Goal: Find specific page/section: Find specific page/section

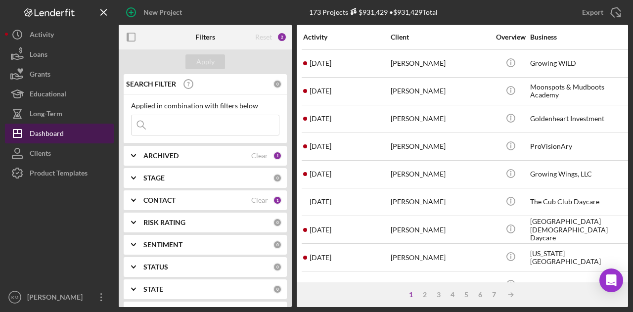
scroll to position [49, 0]
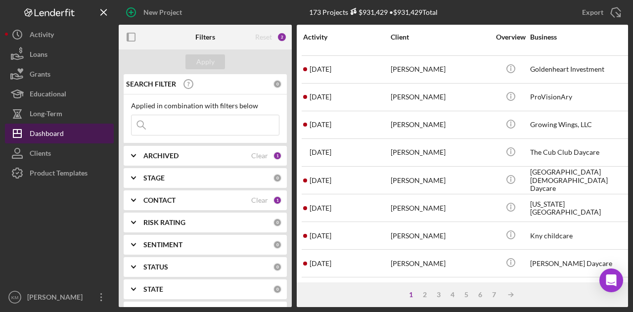
click at [88, 127] on button "Icon/Dashboard Dashboard" at bounding box center [59, 134] width 109 height 20
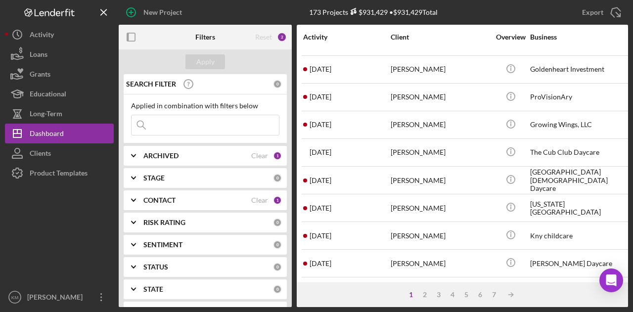
click at [171, 122] on input at bounding box center [205, 125] width 147 height 20
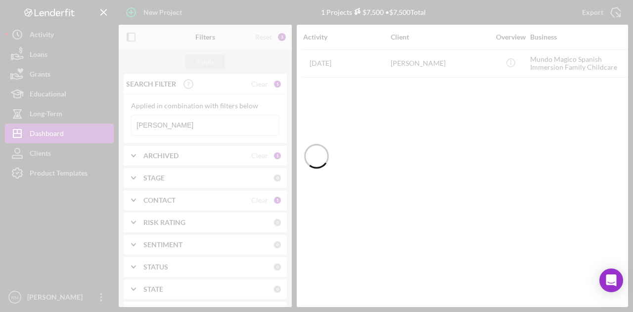
scroll to position [0, 0]
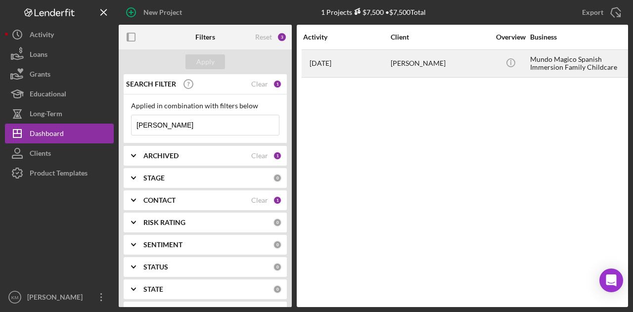
type input "[PERSON_NAME]"
click at [371, 61] on div "[DATE] [PERSON_NAME]" at bounding box center [346, 63] width 87 height 26
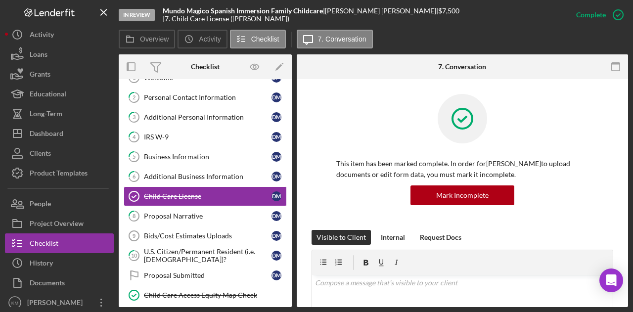
scroll to position [37, 0]
drag, startPoint x: 330, startPoint y: 17, endPoint x: 401, endPoint y: 16, distance: 70.2
click at [401, 15] on div "[PERSON_NAME] |" at bounding box center [381, 11] width 113 height 8
copy div "[PERSON_NAME]"
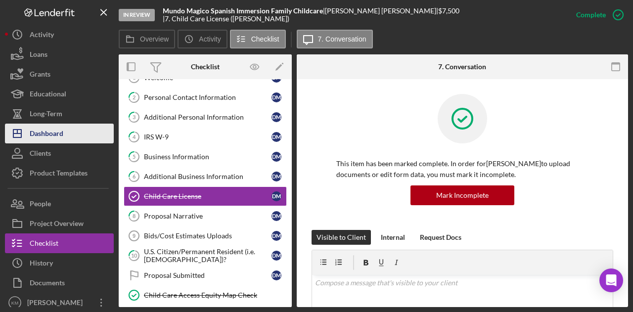
click at [49, 136] on div "Dashboard" at bounding box center [47, 135] width 34 height 22
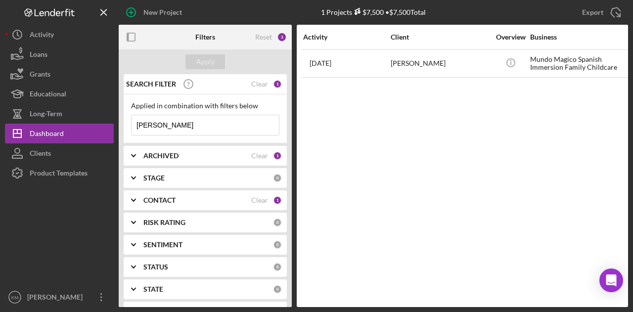
click at [172, 124] on input "[PERSON_NAME]" at bounding box center [205, 125] width 147 height 20
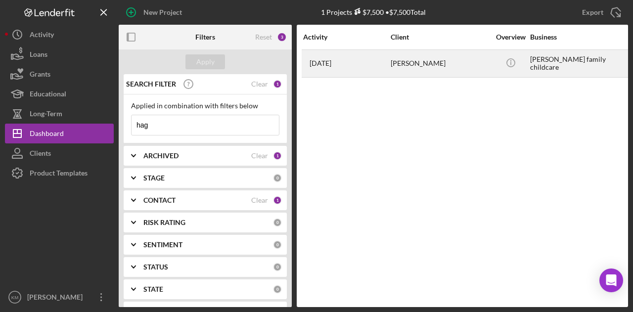
type input "hag"
click at [368, 60] on div "[DATE] [PERSON_NAME]" at bounding box center [346, 63] width 87 height 26
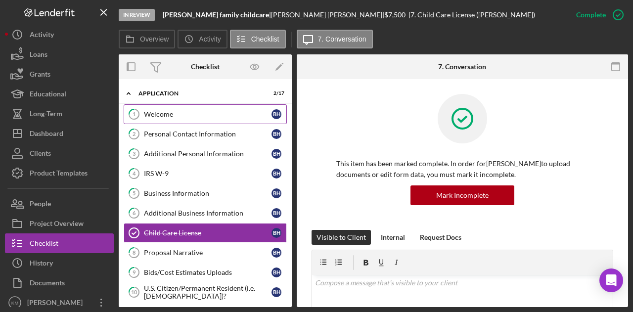
click at [209, 115] on div "Welcome" at bounding box center [208, 114] width 128 height 8
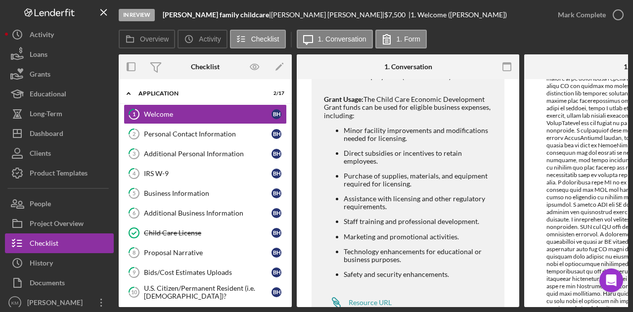
scroll to position [615, 0]
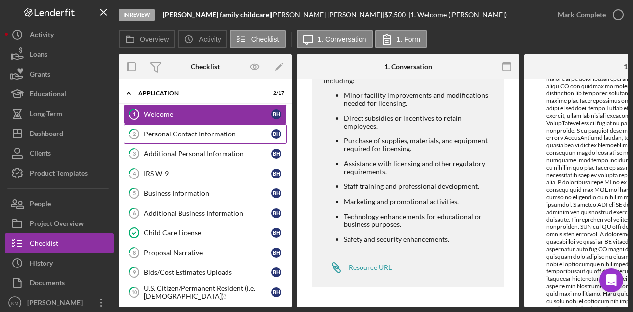
click at [204, 139] on link "2 Personal Contact Information B H" at bounding box center [205, 134] width 163 height 20
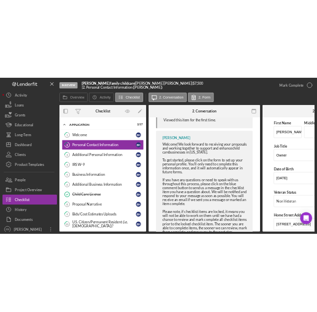
scroll to position [358, 0]
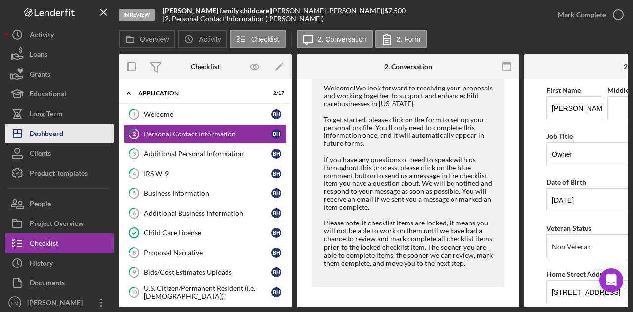
drag, startPoint x: 61, startPoint y: 126, endPoint x: 66, endPoint y: 114, distance: 12.7
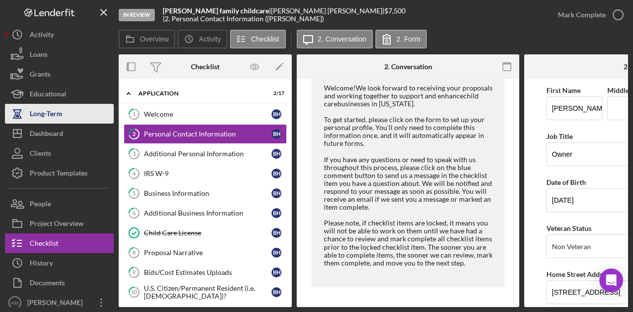
click at [61, 126] on div "Dashboard" at bounding box center [47, 135] width 34 height 22
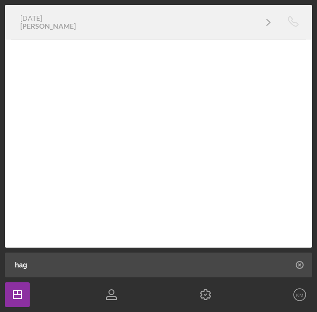
click at [7, 32] on td at bounding box center [8, 22] width 6 height 35
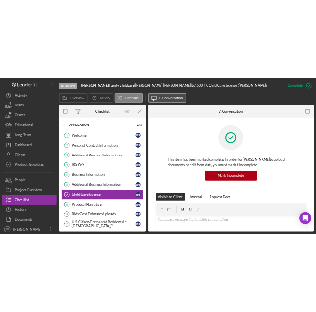
scroll to position [35, 0]
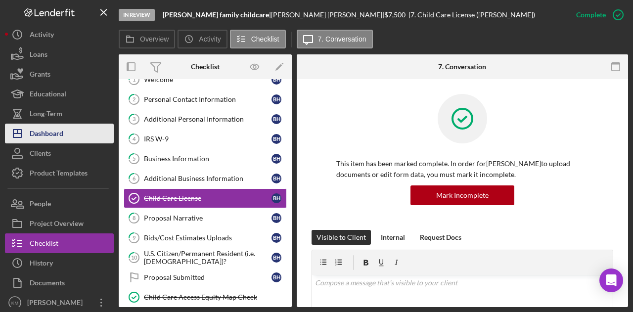
click at [62, 131] on div "Dashboard" at bounding box center [47, 135] width 34 height 22
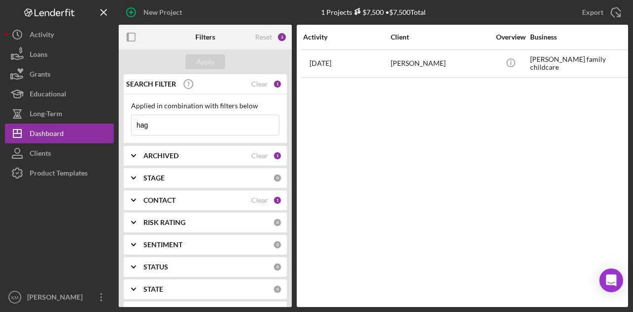
click at [140, 127] on input "hag" at bounding box center [205, 125] width 147 height 20
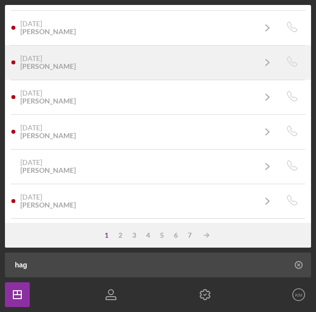
scroll to position [49, 0]
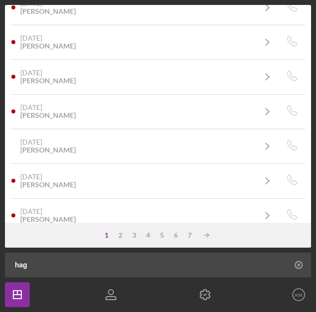
click at [106, 272] on input "hag" at bounding box center [160, 264] width 301 height 25
click at [300, 265] on icon at bounding box center [298, 264] width 25 height 25
click at [223, 266] on input at bounding box center [172, 264] width 325 height 25
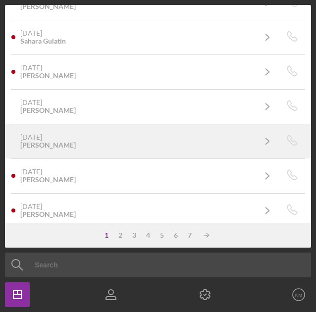
scroll to position [648, 0]
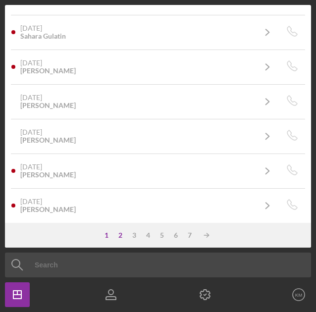
click at [120, 235] on div "2" at bounding box center [120, 235] width 14 height 8
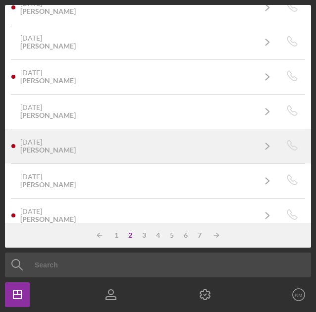
scroll to position [99, 0]
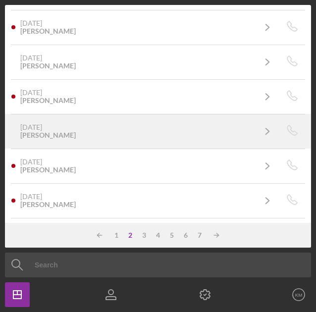
click at [181, 139] on link "[DATE] [PERSON_NAME] Icon/Navigate" at bounding box center [145, 131] width 268 height 25
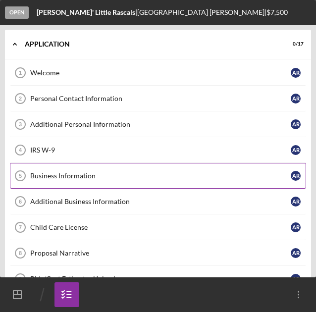
click at [77, 172] on div "Business Information" at bounding box center [160, 176] width 260 height 8
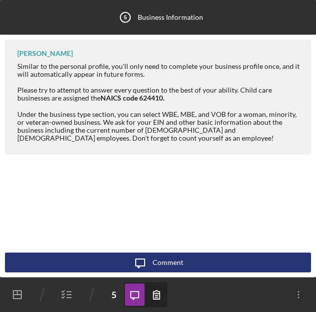
click at [150, 303] on icon "button" at bounding box center [156, 294] width 22 height 22
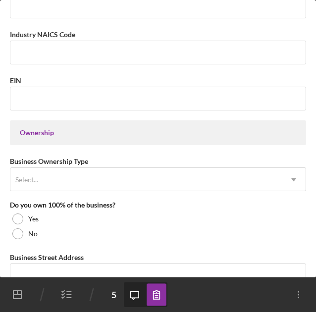
scroll to position [544, 0]
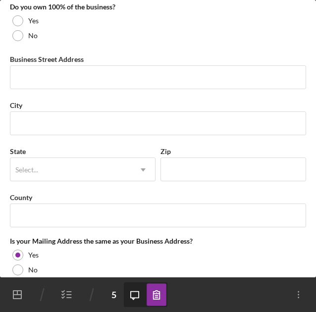
click at [14, 293] on icon "Icon/Dashboard" at bounding box center [17, 294] width 25 height 25
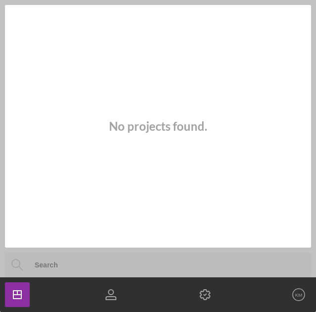
click at [14, 293] on icon "Icon/Dashboard" at bounding box center [17, 294] width 25 height 25
click at [111, 298] on icon "button" at bounding box center [110, 294] width 25 height 25
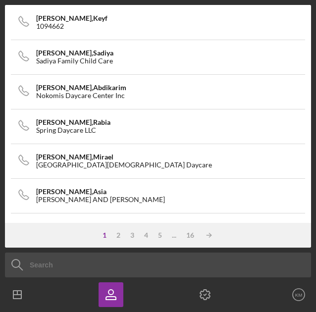
click at [24, 294] on icon "Icon/Dashboard" at bounding box center [17, 294] width 25 height 25
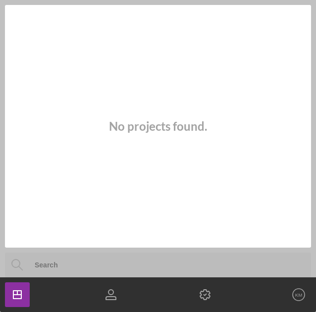
click at [116, 290] on icon "button" at bounding box center [110, 294] width 25 height 25
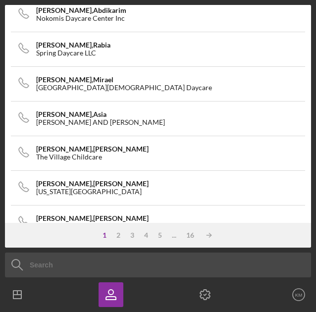
scroll to position [198, 0]
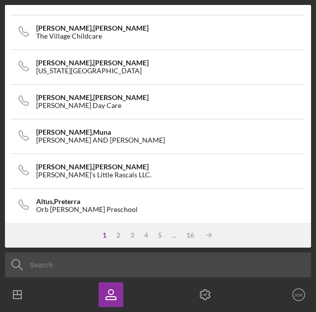
click at [18, 284] on icon "Icon/Dashboard" at bounding box center [17, 294] width 25 height 25
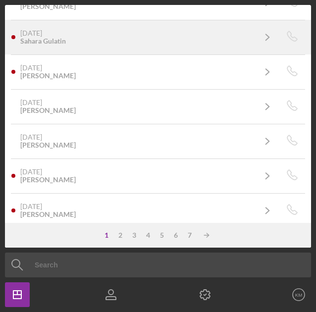
scroll to position [648, 0]
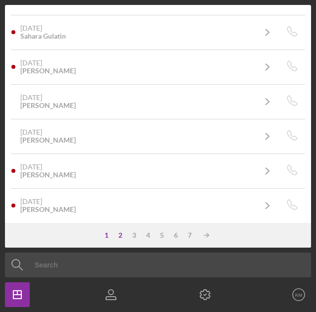
click at [120, 235] on div "2" at bounding box center [120, 235] width 14 height 8
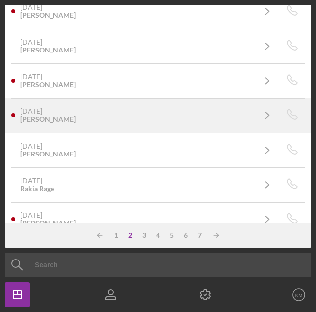
scroll to position [198, 0]
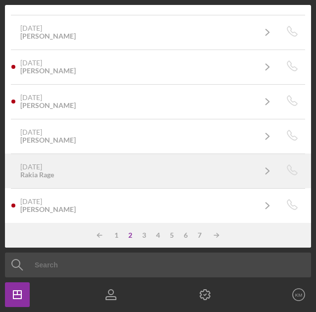
click at [130, 186] on div "[DATE] Rakia Rage Icon/Navigate" at bounding box center [157, 170] width 293 height 33
click at [259, 171] on icon "Icon/Navigate" at bounding box center [267, 170] width 25 height 25
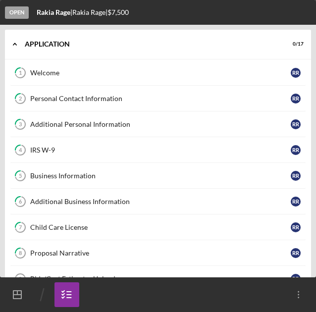
click at [23, 291] on icon "Icon/Dashboard" at bounding box center [17, 294] width 25 height 25
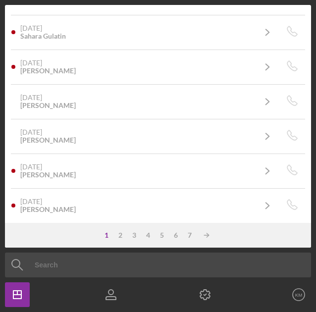
scroll to position [648, 0]
click at [123, 235] on div "2" at bounding box center [120, 235] width 14 height 8
click at [141, 236] on div "3" at bounding box center [144, 235] width 14 height 8
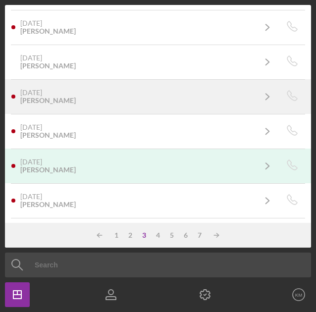
scroll to position [0, 0]
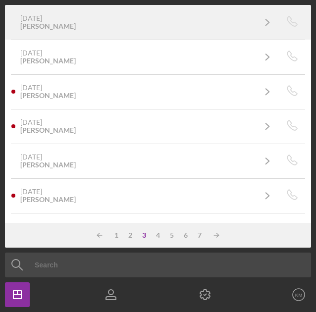
click at [85, 27] on div "[DATE] [PERSON_NAME]" at bounding box center [137, 22] width 234 height 16
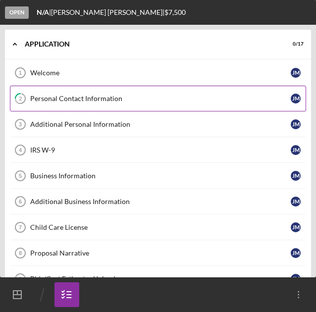
click at [74, 97] on div "Personal Contact Information" at bounding box center [160, 98] width 260 height 8
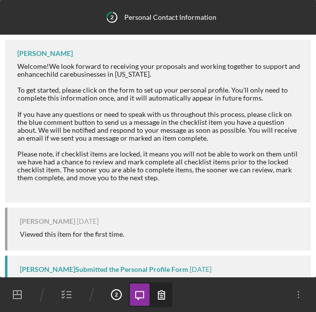
click at [119, 291] on icon "Personal Contact Information 2" at bounding box center [116, 294] width 25 height 25
click at [115, 293] on tspan "2" at bounding box center [116, 294] width 3 height 6
click at [153, 293] on icon "button" at bounding box center [161, 294] width 22 height 22
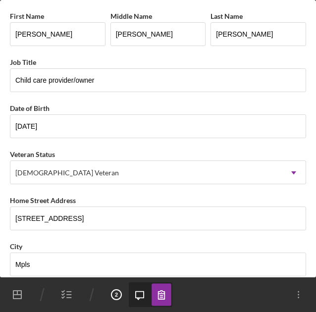
click at [138, 299] on icon "Icon/Message" at bounding box center [140, 294] width 22 height 22
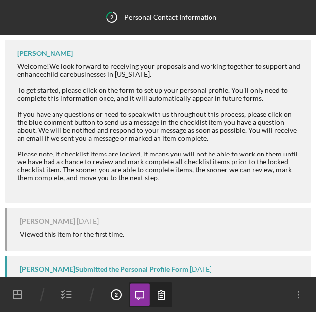
scroll to position [195, 0]
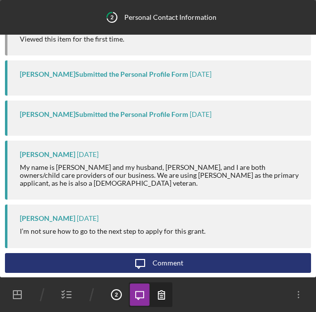
click at [98, 167] on div "My name is [PERSON_NAME] and my husband, [PERSON_NAME], and I are both owners/c…" at bounding box center [160, 175] width 281 height 24
click at [169, 290] on icon "button" at bounding box center [161, 294] width 22 height 22
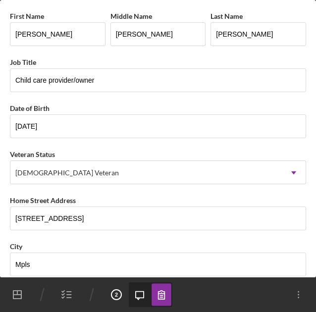
click at [119, 294] on icon "Personal Contact Information 2" at bounding box center [116, 294] width 25 height 25
click at [21, 299] on icon "Icon/Dashboard" at bounding box center [17, 294] width 25 height 25
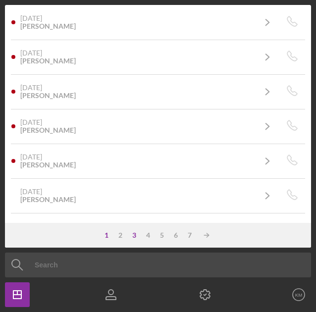
click at [133, 236] on div "3" at bounding box center [134, 235] width 14 height 8
click at [132, 235] on div "2" at bounding box center [130, 235] width 14 height 8
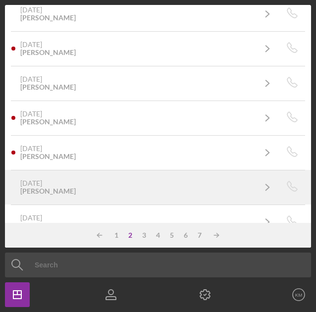
scroll to position [648, 0]
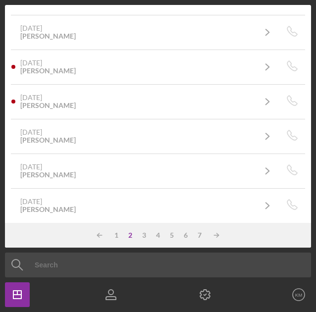
click at [115, 239] on div "Icon/Table Sort Arrow 1 2 3 4 5 6 7 Icon/Table Sort Arrow" at bounding box center [158, 235] width 306 height 25
click at [115, 238] on div "1" at bounding box center [116, 235] width 14 height 8
click at [133, 233] on div "3" at bounding box center [134, 235] width 14 height 8
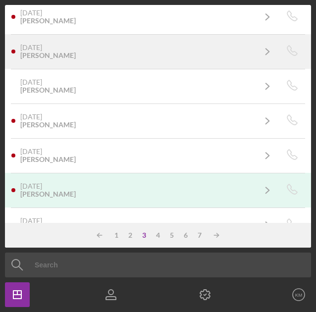
scroll to position [89, 0]
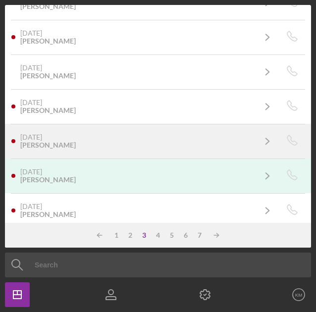
click at [260, 142] on icon "Icon/Navigate" at bounding box center [267, 141] width 25 height 25
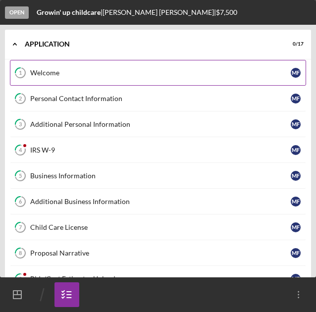
click at [234, 71] on div "Welcome" at bounding box center [160, 73] width 260 height 8
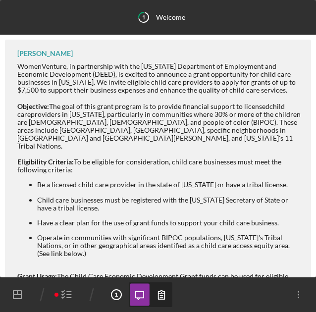
scroll to position [284, 0]
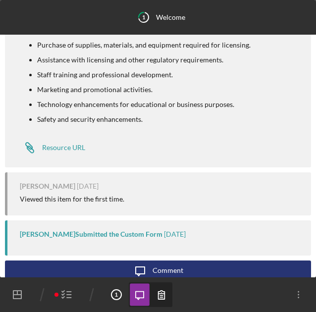
click at [10, 296] on icon "Icon/Dashboard" at bounding box center [17, 294] width 25 height 25
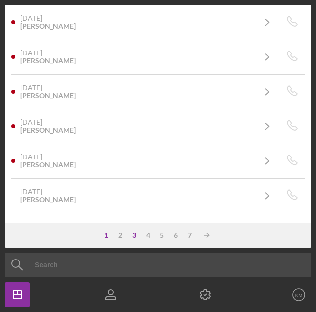
click at [136, 238] on div "3" at bounding box center [134, 235] width 14 height 8
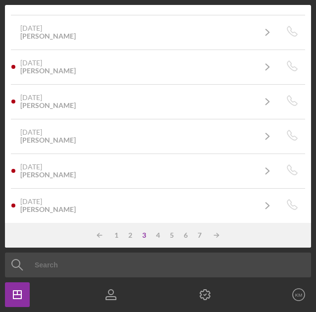
scroll to position [648, 0]
click at [160, 236] on div "4" at bounding box center [158, 235] width 14 height 8
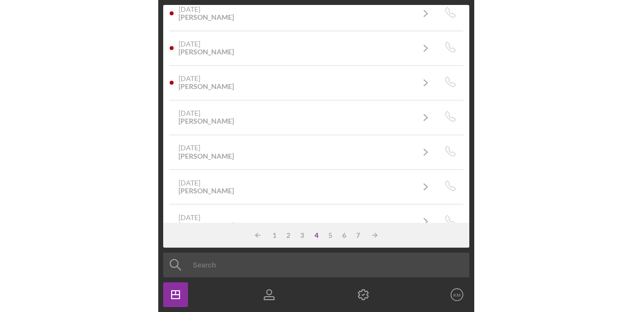
scroll to position [459, 0]
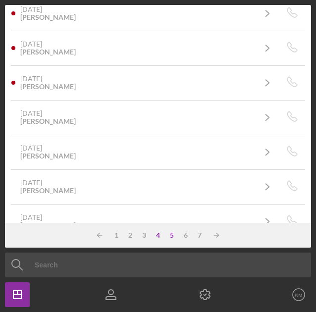
click at [171, 237] on div "5" at bounding box center [172, 235] width 14 height 8
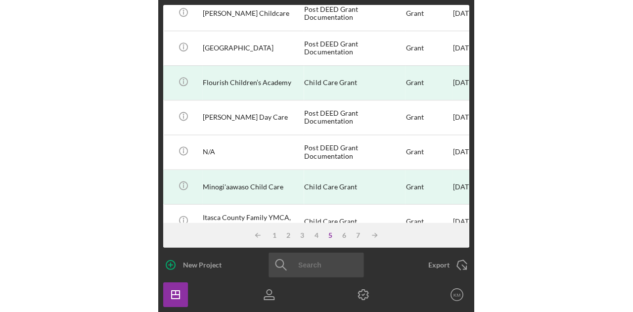
scroll to position [439, 0]
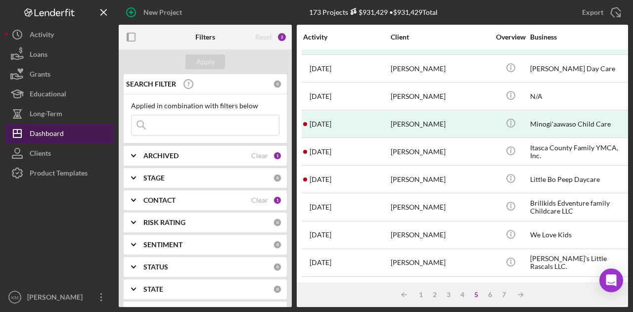
click at [52, 133] on div "Dashboard" at bounding box center [47, 135] width 34 height 22
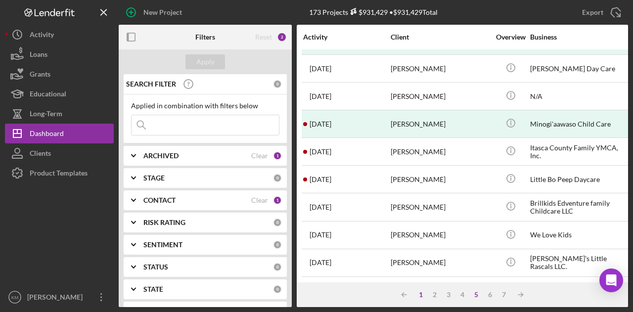
click at [417, 298] on div "1" at bounding box center [421, 295] width 14 height 8
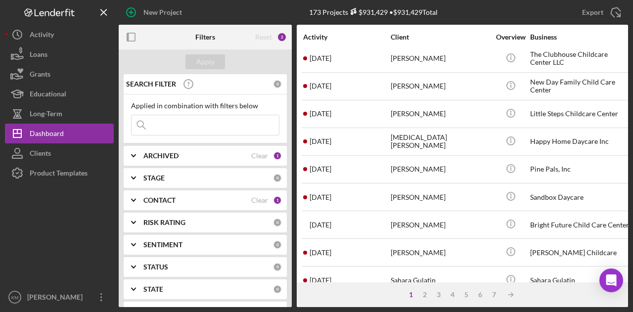
scroll to position [0, 0]
